Goal: Transaction & Acquisition: Purchase product/service

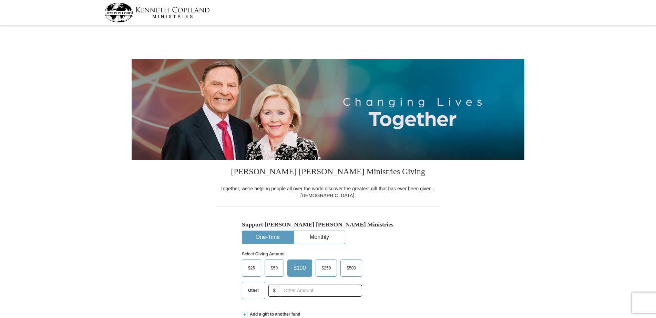
select select "CA"
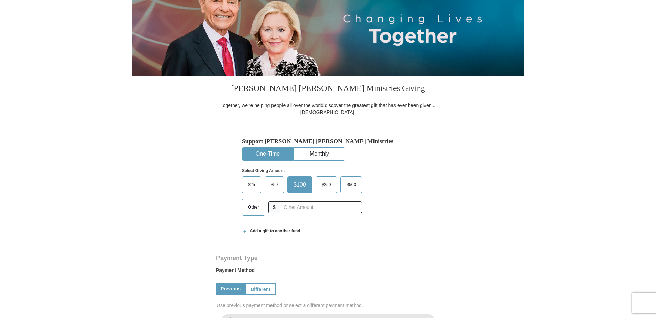
scroll to position [103, 0]
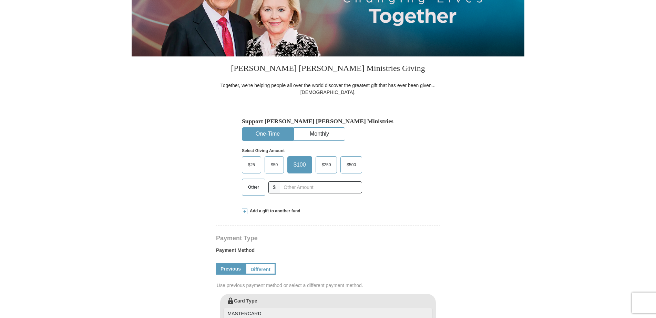
click at [272, 135] on button "One-Time" at bounding box center [267, 134] width 51 height 13
click at [330, 165] on span "$250" at bounding box center [326, 165] width 16 height 10
click at [0, 0] on input "$250" at bounding box center [0, 0] width 0 height 0
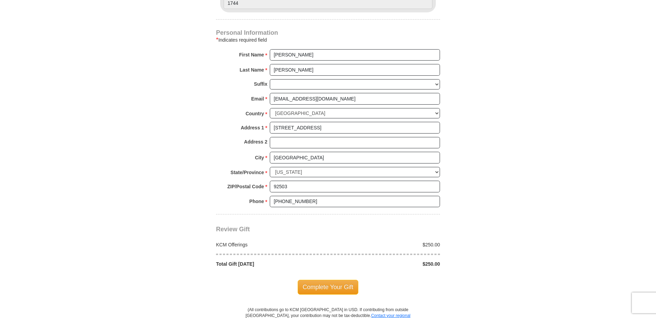
scroll to position [448, 0]
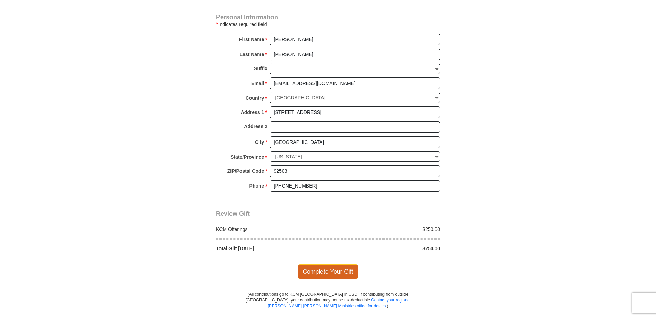
click at [334, 271] on span "Complete Your Gift" at bounding box center [328, 272] width 61 height 14
